Goal: Communication & Community: Answer question/provide support

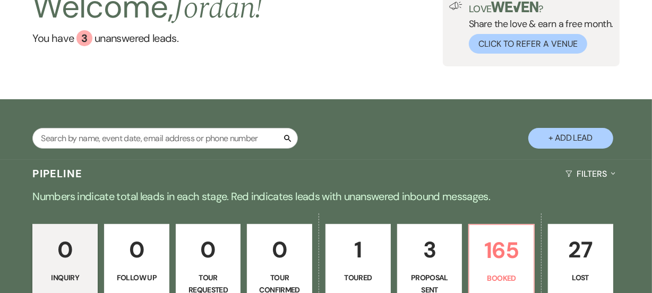
scroll to position [193, 0]
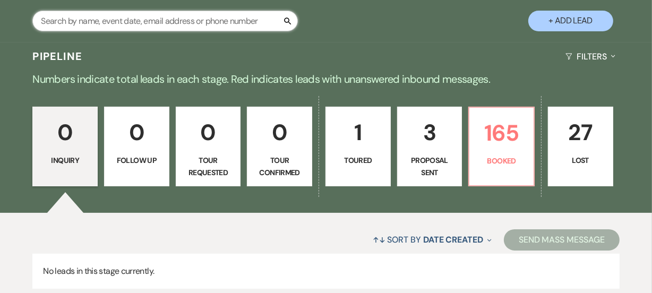
click at [187, 24] on input "text" at bounding box center [164, 21] width 265 height 21
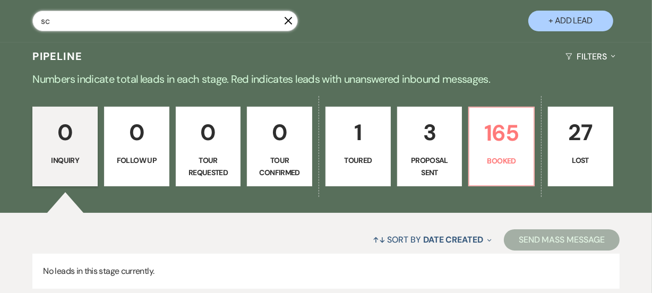
type input "sch"
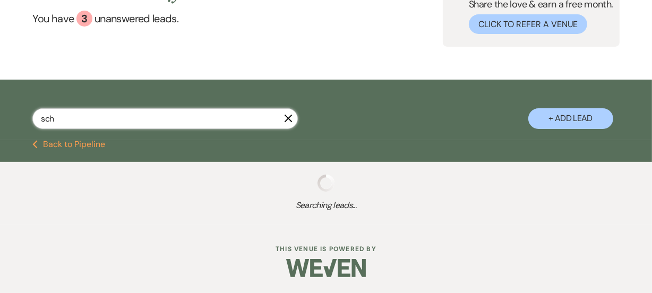
scroll to position [193, 0]
select select "6"
select select "8"
select select "4"
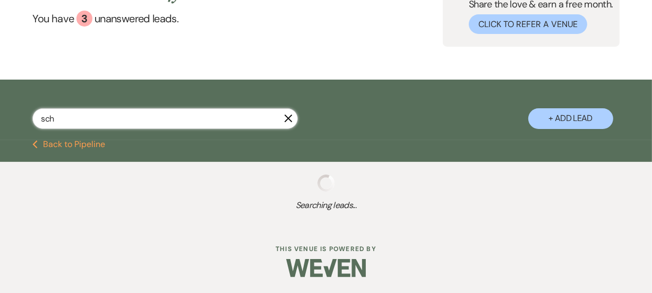
select select "8"
select select "11"
select select "8"
select select "2"
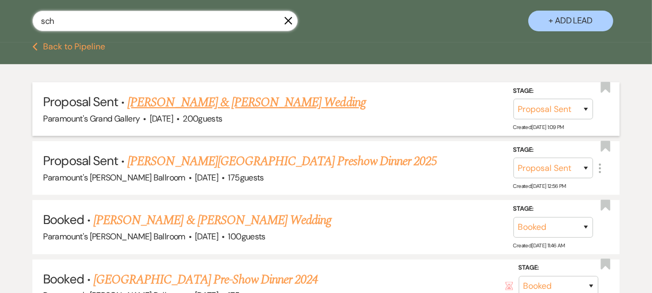
type input "sch"
click at [321, 105] on link "[PERSON_NAME] & [PERSON_NAME] Wedding" at bounding box center [246, 102] width 238 height 19
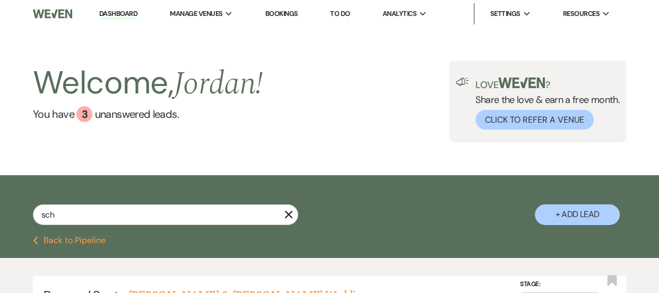
select select "6"
select select "5"
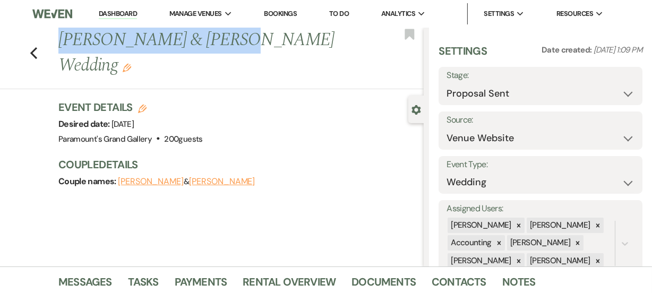
drag, startPoint x: 66, startPoint y: 41, endPoint x: 219, endPoint y: 53, distance: 153.4
click at [219, 53] on h1 "[PERSON_NAME] & [PERSON_NAME] Wedding Edit" at bounding box center [202, 53] width 288 height 50
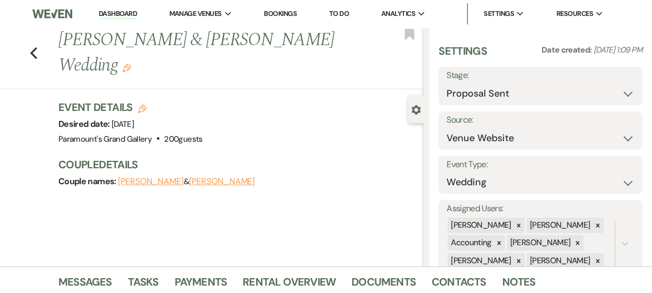
click at [235, 65] on h1 "[PERSON_NAME] & [PERSON_NAME] Wedding Edit" at bounding box center [202, 53] width 288 height 50
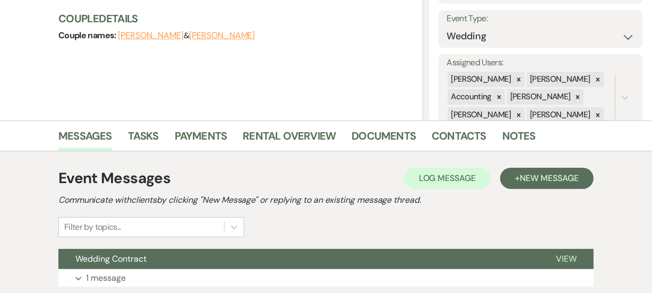
scroll to position [193, 0]
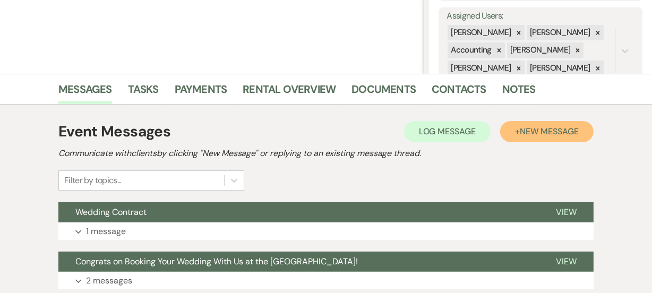
click at [529, 137] on button "+ New Message" at bounding box center [546, 131] width 93 height 21
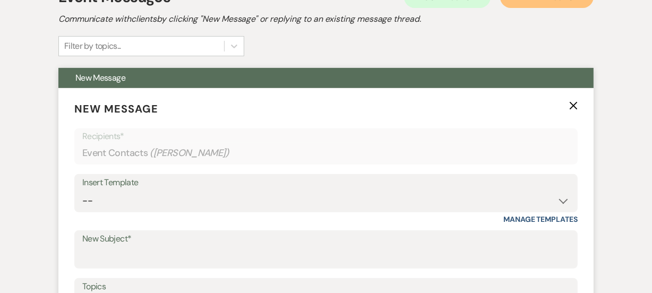
scroll to position [338, 0]
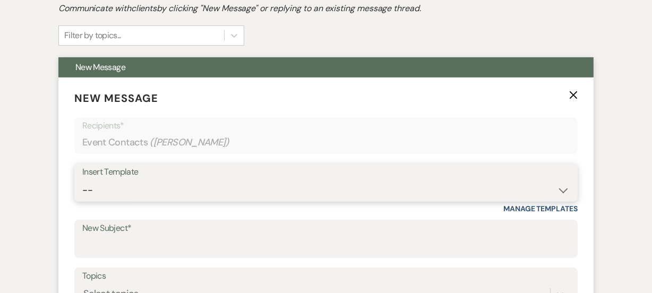
click at [165, 187] on select "-- Weven Planning Portal Introduction (Booked Events) 6 Month Consultation 9 Mo…" at bounding box center [325, 190] width 487 height 21
select select "1900"
click at [82, 180] on select "-- Weven Planning Portal Introduction (Booked Events) 6 Month Consultation 9 Mo…" at bounding box center [325, 190] width 487 height 21
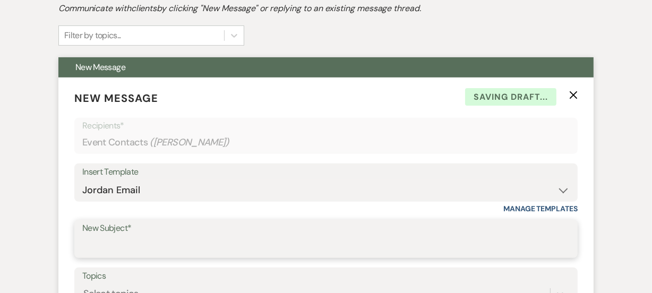
click at [118, 251] on input "New Subject*" at bounding box center [325, 246] width 487 height 21
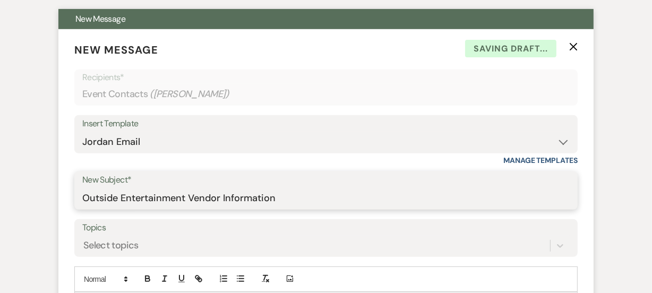
type input "Outside Entertainment Vendor Information"
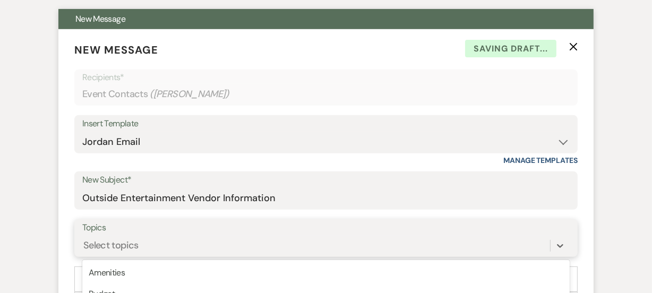
click at [178, 244] on div "option Event Date Availability focused, 4 of 20. 20 results available. Use Up a…" at bounding box center [325, 246] width 487 height 20
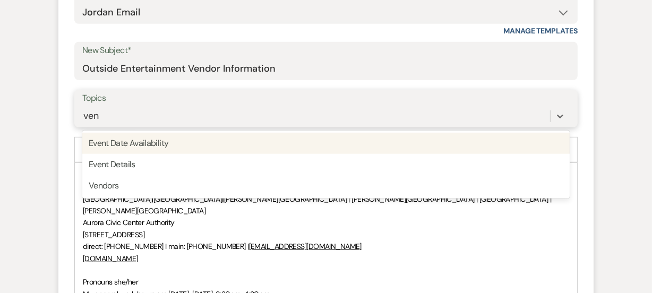
type input "vend"
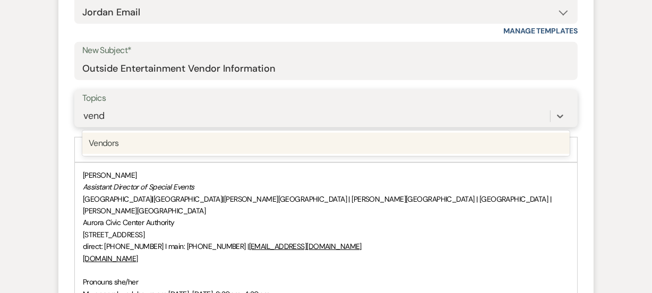
click at [149, 142] on div "Vendors" at bounding box center [325, 143] width 487 height 21
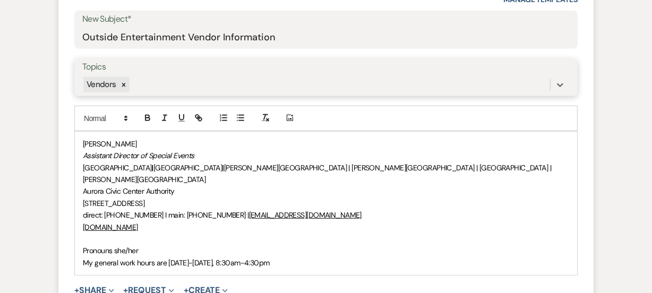
scroll to position [564, 0]
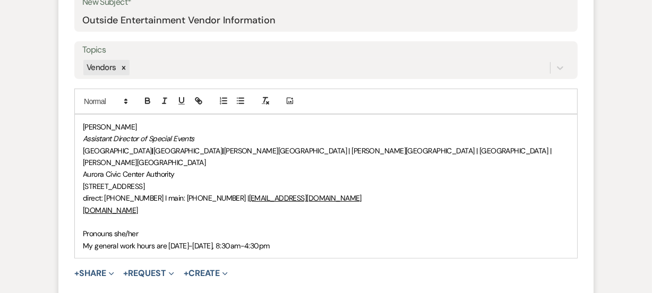
click at [230, 137] on p "Assistant Director of Special Events" at bounding box center [326, 139] width 486 height 12
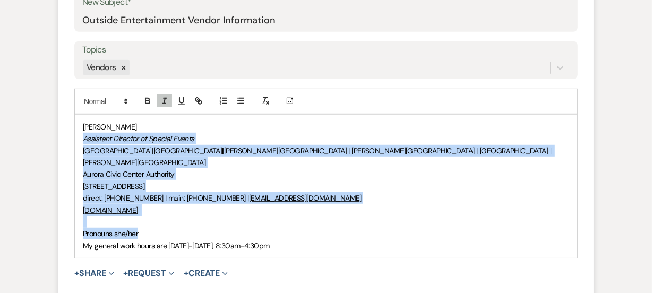
drag, startPoint x: 318, startPoint y: 218, endPoint x: 128, endPoint y: 113, distance: 216.7
click at [128, 115] on div "[PERSON_NAME] Assistant Director of Special Events [GEOGRAPHIC_DATA] | [GEOGRAP…" at bounding box center [326, 186] width 502 height 143
click at [248, 133] on p "Assistant Director of Special Events" at bounding box center [326, 139] width 486 height 12
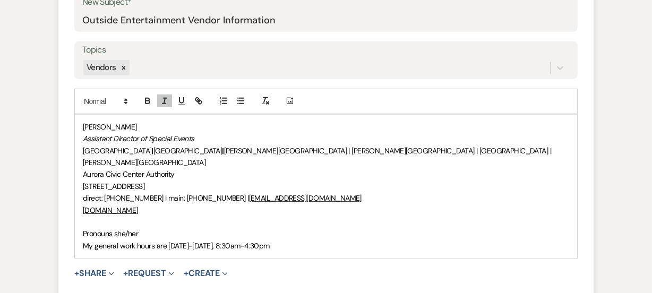
click at [81, 122] on div "[PERSON_NAME] Assistant Director of Special Events [GEOGRAPHIC_DATA] | [GEOGRAP…" at bounding box center [326, 186] width 502 height 143
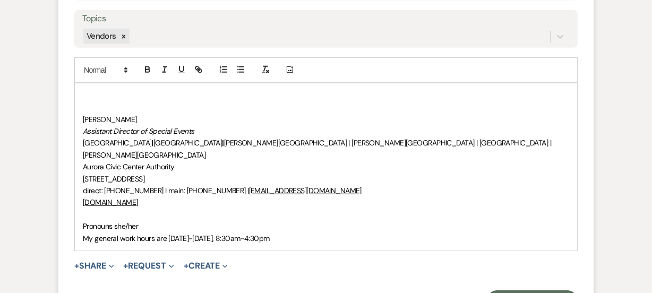
scroll to position [612, 0]
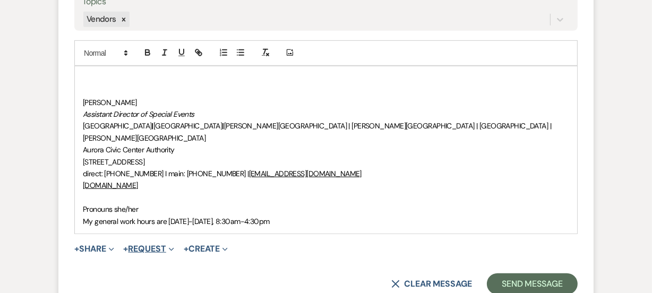
click at [132, 245] on button "+ Request Expand" at bounding box center [149, 249] width 50 height 8
click at [110, 243] on span "Expand" at bounding box center [110, 248] width 8 height 11
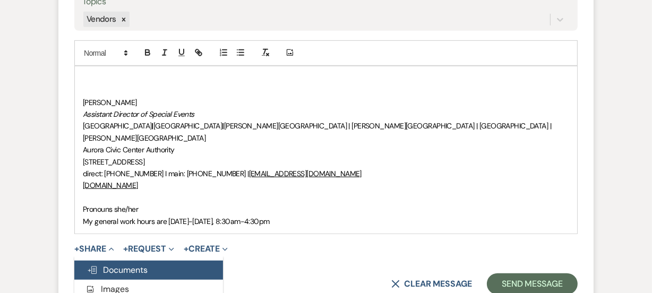
click at [118, 264] on span "Doc Upload Documents" at bounding box center [117, 269] width 61 height 11
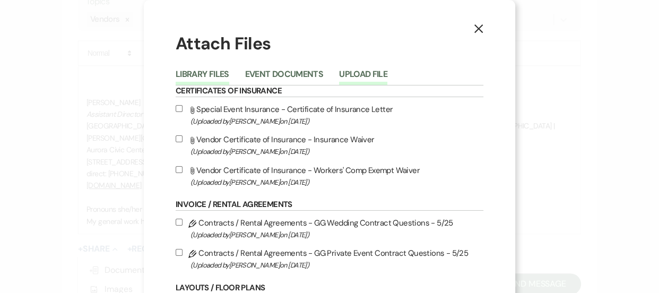
click at [351, 71] on button "Upload File" at bounding box center [363, 77] width 48 height 15
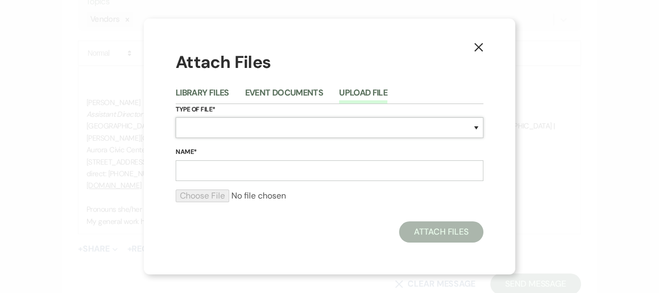
click at [222, 135] on select "Special Event Insurance Vendor Certificate of Insurance Contracts / Rental Agre…" at bounding box center [330, 127] width 308 height 21
click at [176, 117] on select "Special Event Insurance Vendor Certificate of Insurance Contracts / Rental Agre…" at bounding box center [330, 127] width 308 height 21
click at [239, 133] on select "Special Event Insurance Vendor Certificate of Insurance Contracts / Rental Agre…" at bounding box center [330, 127] width 308 height 21
select select "16"
click at [176, 117] on select "Special Event Insurance Vendor Certificate of Insurance Contracts / Rental Agre…" at bounding box center [330, 127] width 308 height 21
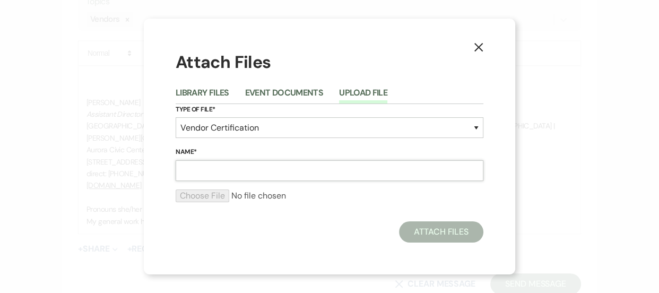
click at [252, 178] on input "Name*" at bounding box center [330, 170] width 308 height 21
paste input "Entertainment-Application (revised 8-25)"
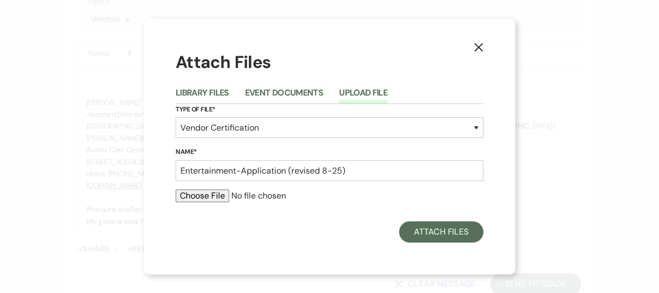
click at [214, 192] on input "file" at bounding box center [330, 195] width 308 height 13
drag, startPoint x: 359, startPoint y: 168, endPoint x: 286, endPoint y: 161, distance: 73.1
click at [286, 161] on input "Entertainment-Application (revised 8-25)" at bounding box center [330, 170] width 308 height 21
type input "Entertainment-Application"
click at [205, 201] on input "file" at bounding box center [330, 195] width 308 height 13
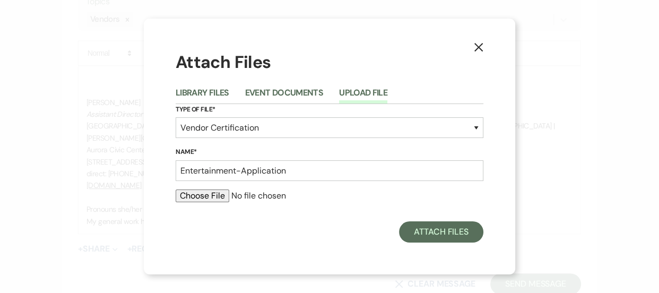
type input "C:\fakepath\Entertainment-Application (revised 8-25).pdf"
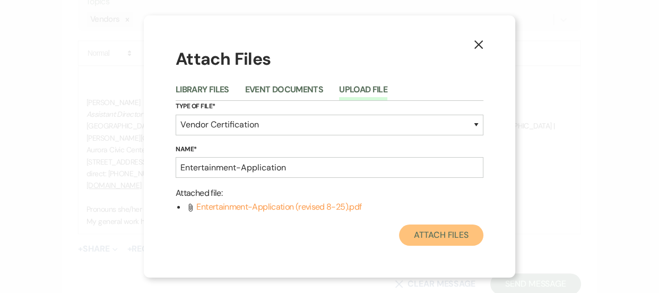
click at [433, 234] on button "Attach Files" at bounding box center [441, 235] width 84 height 21
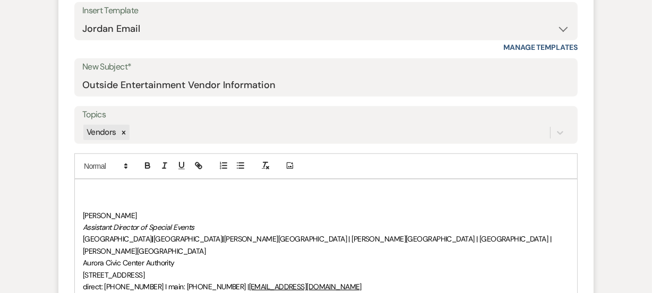
scroll to position [467, 0]
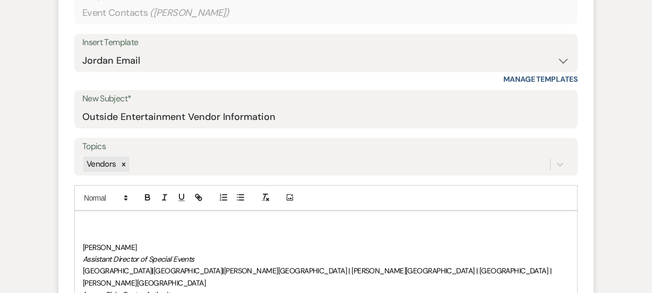
click at [131, 220] on p at bounding box center [326, 224] width 486 height 12
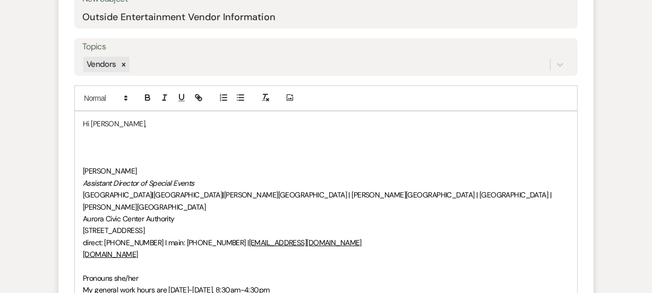
scroll to position [564, 0]
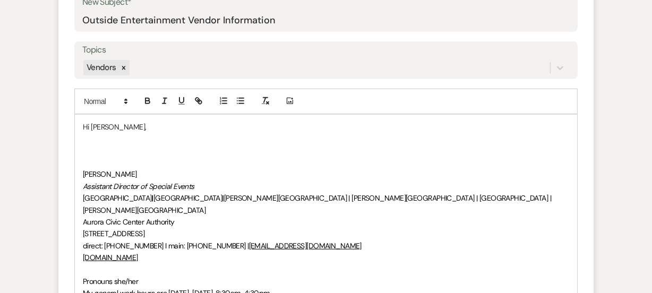
click at [163, 145] on p at bounding box center [326, 151] width 486 height 12
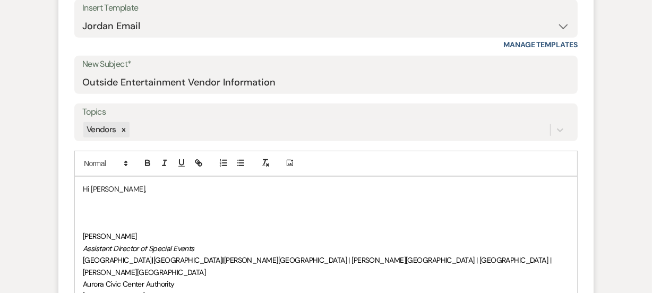
scroll to position [515, 0]
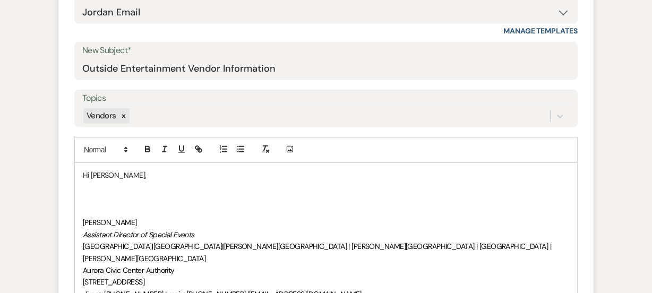
click at [135, 181] on p at bounding box center [326, 187] width 486 height 12
click at [98, 176] on p "Hi [PERSON_NAME]," at bounding box center [326, 175] width 486 height 12
click at [105, 169] on p "Hi [PERSON_NAME]," at bounding box center [326, 175] width 486 height 12
drag, startPoint x: 143, startPoint y: 166, endPoint x: 149, endPoint y: 172, distance: 8.3
click at [143, 166] on div "Hi [PERSON_NAME], [PERSON_NAME] Assistant Director of Special Events [GEOGRAPHI…" at bounding box center [326, 258] width 502 height 191
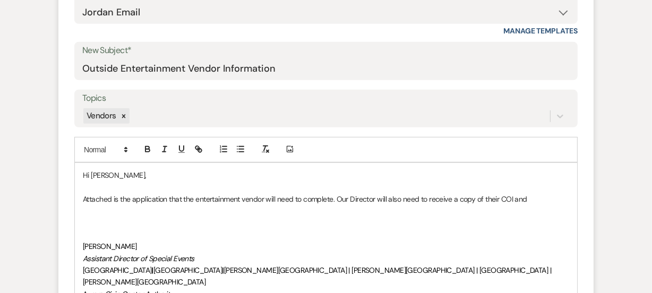
click at [536, 195] on p "Attached is the application that the entertainment vendor will need to complete…" at bounding box center [326, 199] width 486 height 12
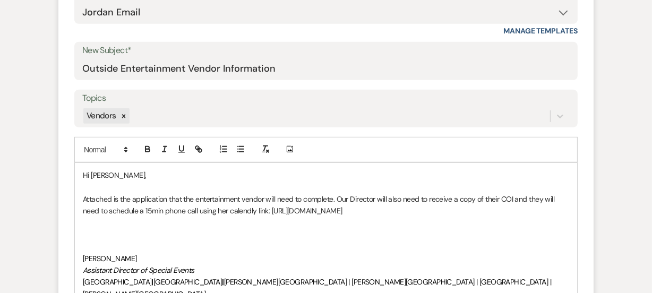
drag, startPoint x: 497, startPoint y: 211, endPoint x: 398, endPoint y: 208, distance: 99.9
click at [398, 208] on p "Attached is the application that the entertainment vendor will need to complete…" at bounding box center [326, 205] width 486 height 24
drag, startPoint x: 400, startPoint y: 208, endPoint x: 270, endPoint y: 207, distance: 130.0
click at [270, 207] on p "Attached is the application that the entertainment vendor will need to complete…" at bounding box center [326, 205] width 486 height 24
click at [193, 149] on button "button" at bounding box center [198, 149] width 15 height 13
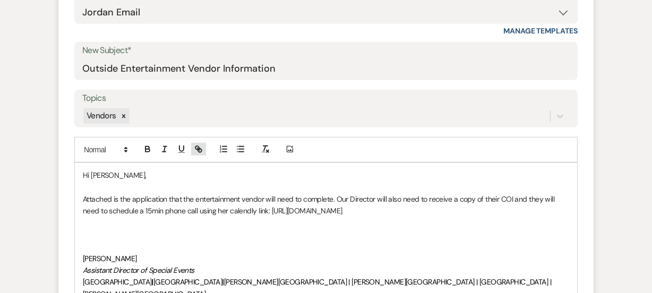
type input "[URL][DOMAIN_NAME]"
click at [399, 230] on link at bounding box center [394, 231] width 23 height 8
click at [287, 178] on p "Hi [PERSON_NAME]," at bounding box center [326, 175] width 486 height 12
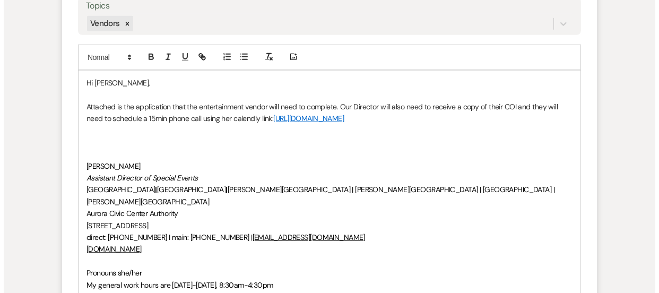
scroll to position [757, 0]
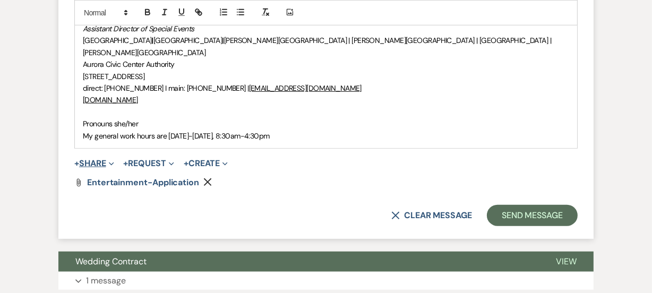
click at [98, 159] on button "+ Share Expand" at bounding box center [94, 163] width 40 height 8
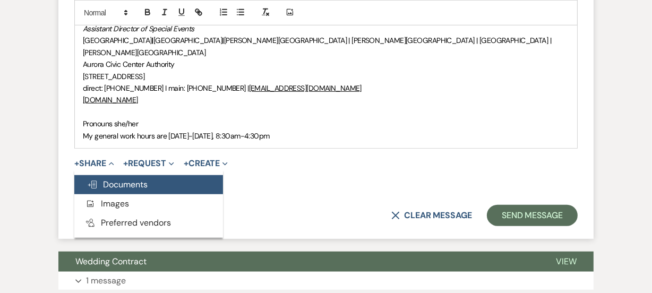
click at [126, 175] on button "Doc Upload Documents" at bounding box center [148, 184] width 149 height 19
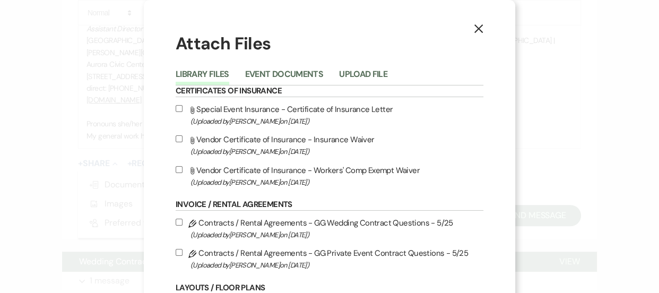
click at [229, 141] on label "Attach File Vendor Certificate of Insurance - Insurance Waiver (Uploaded by [PE…" at bounding box center [330, 145] width 308 height 25
click at [183, 141] on input "Attach File Vendor Certificate of Insurance - Insurance Waiver (Uploaded by [PE…" at bounding box center [179, 138] width 7 height 7
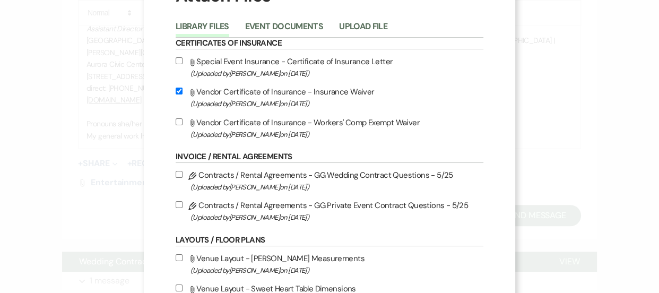
scroll to position [48, 0]
click at [283, 96] on label "Attach File Vendor Certificate of Insurance - Insurance Waiver (Uploaded by [PE…" at bounding box center [330, 97] width 308 height 25
click at [183, 94] on input "Attach File Vendor Certificate of Insurance - Insurance Waiver (Uploaded by [PE…" at bounding box center [179, 91] width 7 height 7
checkbox input "false"
click at [290, 61] on label "Attach File Special Event Insurance - Certificate of Insurance Letter (Uploaded…" at bounding box center [330, 67] width 308 height 25
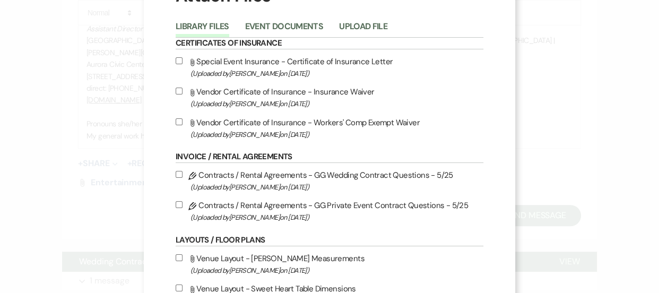
click at [183, 61] on input "Attach File Special Event Insurance - Certificate of Insurance Letter (Uploaded…" at bounding box center [179, 60] width 7 height 7
checkbox input "true"
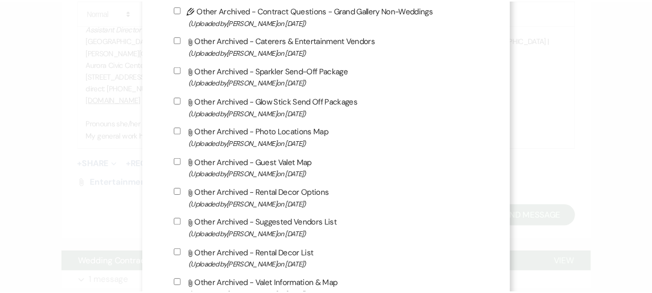
scroll to position [1346, 0]
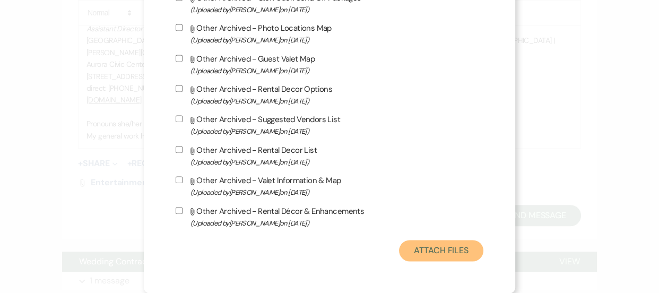
click at [449, 249] on button "Attach Files" at bounding box center [441, 250] width 84 height 21
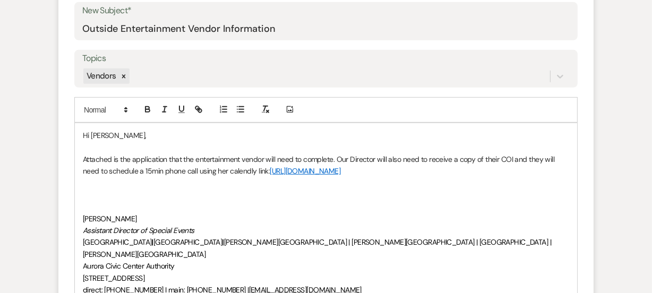
scroll to position [660, 0]
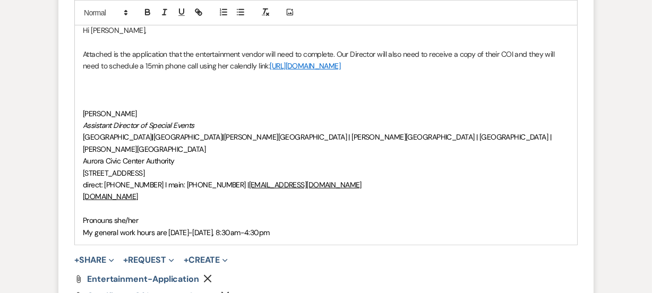
click at [485, 62] on p "Attached is the application that the entertainment vendor will need to complete…" at bounding box center [326, 60] width 486 height 24
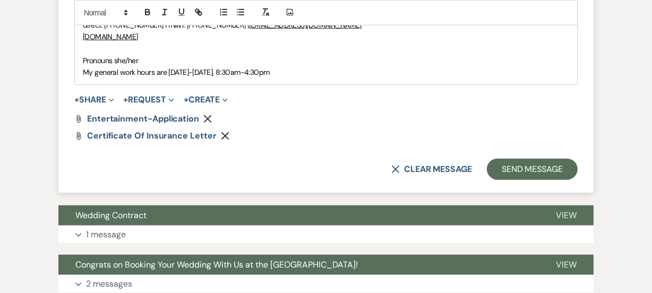
scroll to position [868, 0]
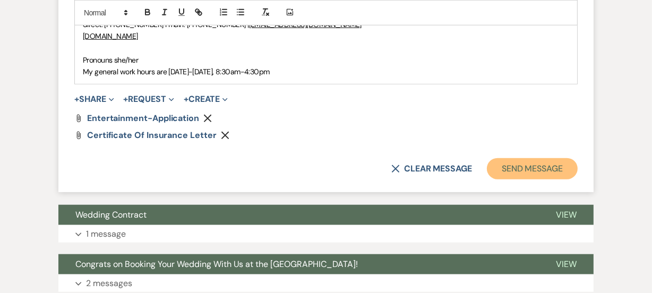
click at [563, 158] on button "Send Message" at bounding box center [532, 168] width 91 height 21
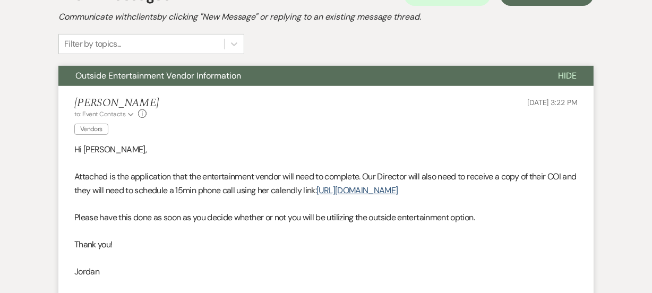
scroll to position [0, 0]
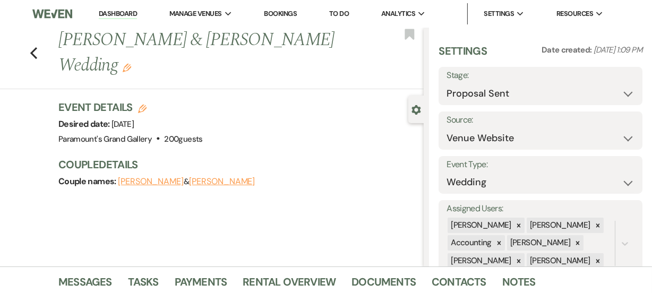
click at [120, 11] on link "Dashboard" at bounding box center [118, 14] width 38 height 10
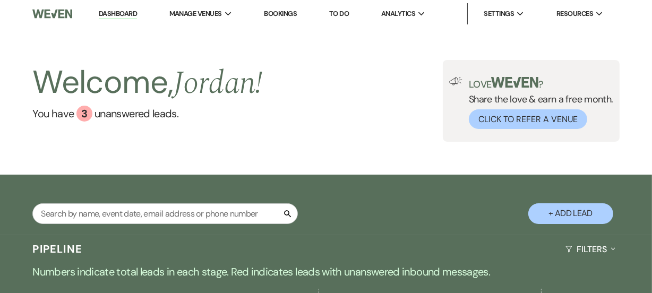
click at [377, 76] on div "Welcome, [PERSON_NAME] ! You have 3 unanswered lead s . Love ? Share the love &…" at bounding box center [326, 101] width 652 height 82
